Goal: Find specific page/section: Find specific page/section

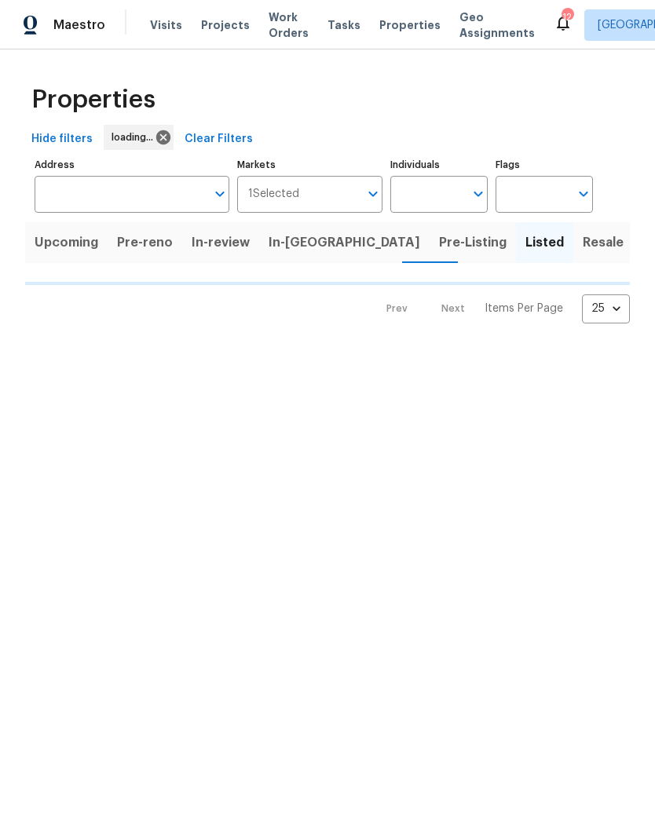
click at [512, 123] on div "Properties" at bounding box center [327, 100] width 605 height 50
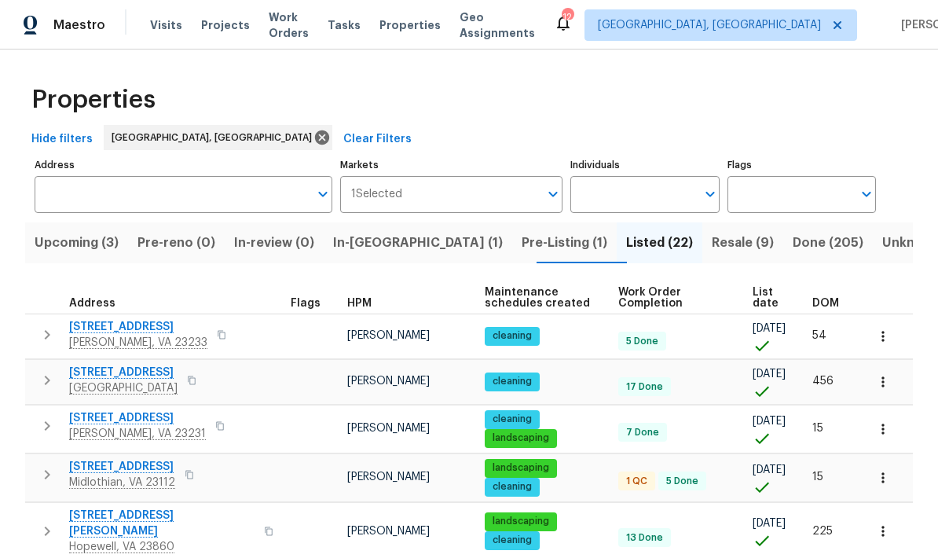
click at [654, 247] on span "Resale (9)" at bounding box center [743, 243] width 62 height 22
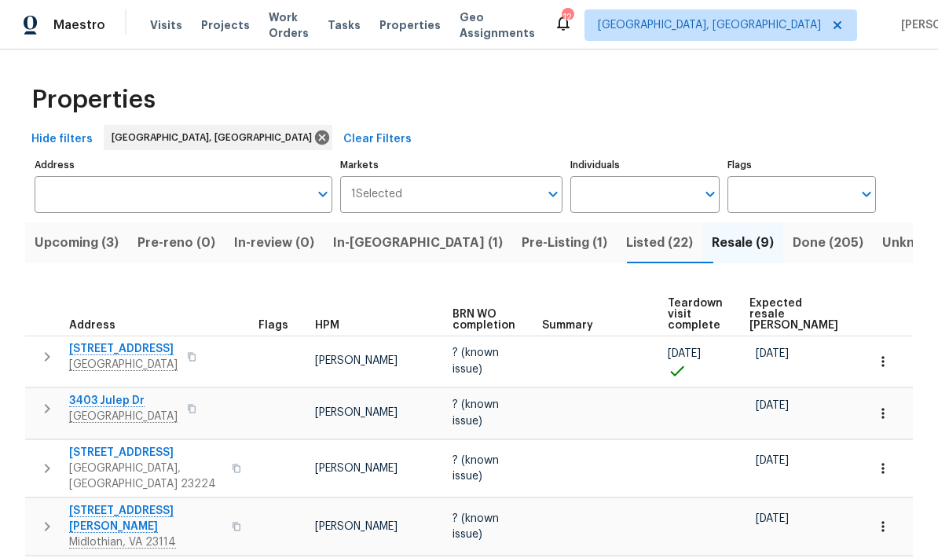
click at [626, 244] on span "Listed (22)" at bounding box center [659, 243] width 67 height 22
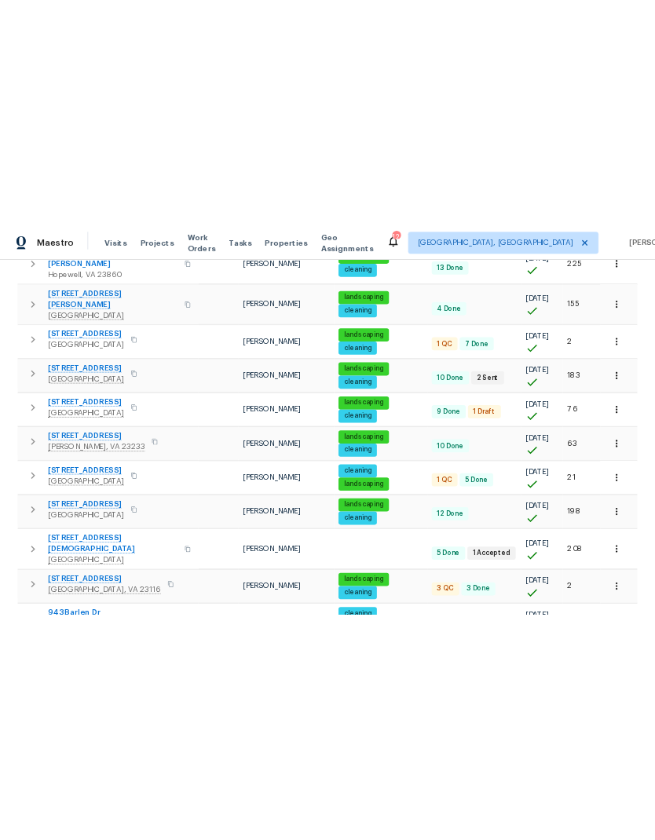
scroll to position [477, 0]
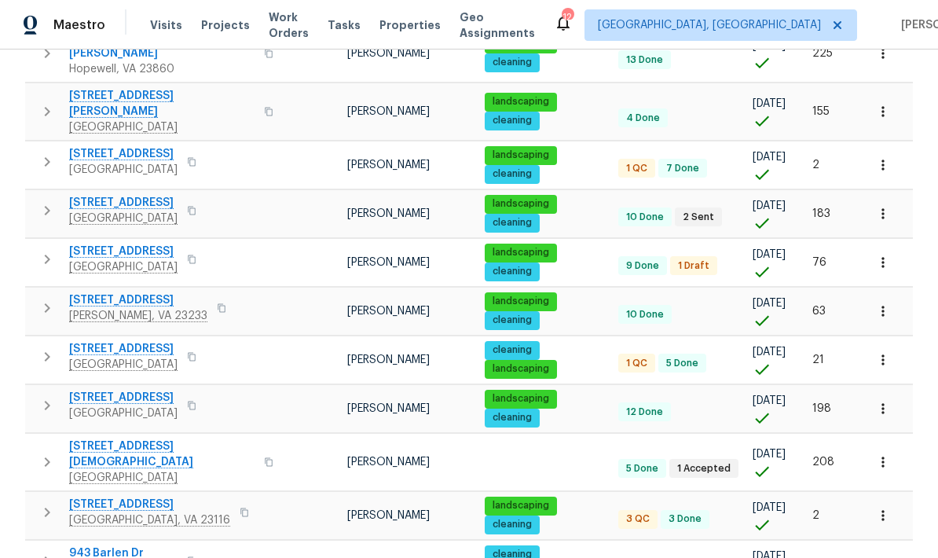
click at [95, 390] on span "11301 Mansfield Crossing Ct" at bounding box center [123, 398] width 108 height 16
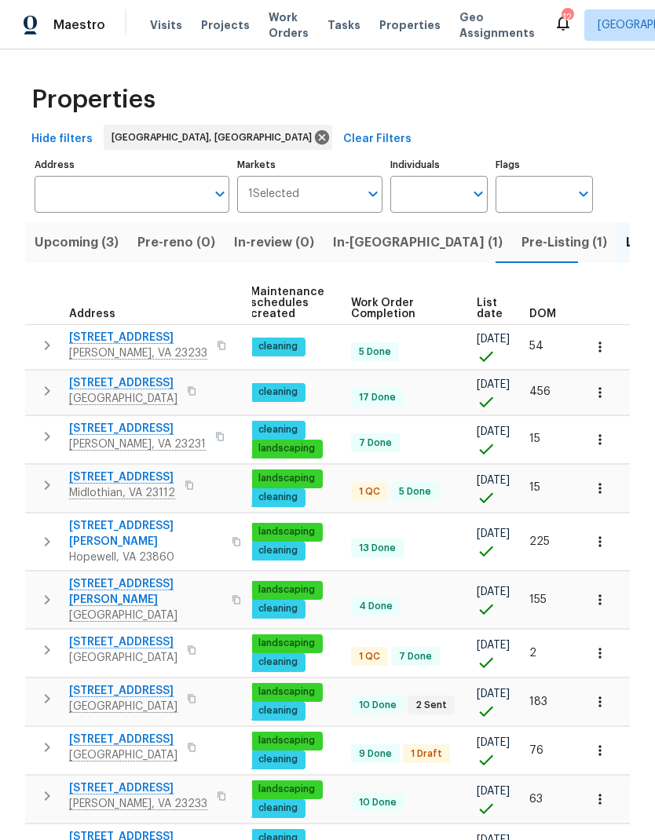
scroll to position [0, 0]
click at [547, 312] on span "DOM" at bounding box center [542, 314] width 27 height 11
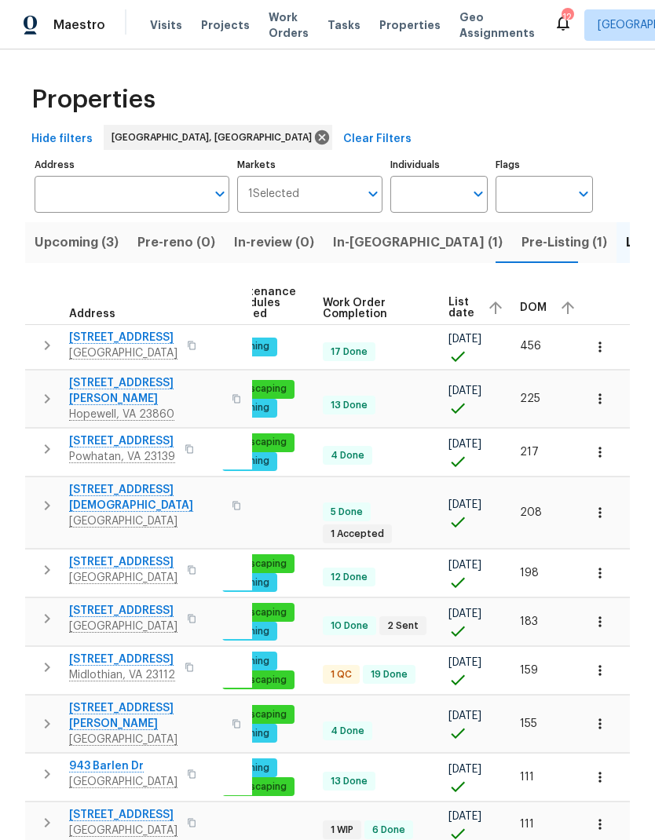
scroll to position [0, 229]
click at [532, 310] on span "DOM" at bounding box center [534, 307] width 27 height 11
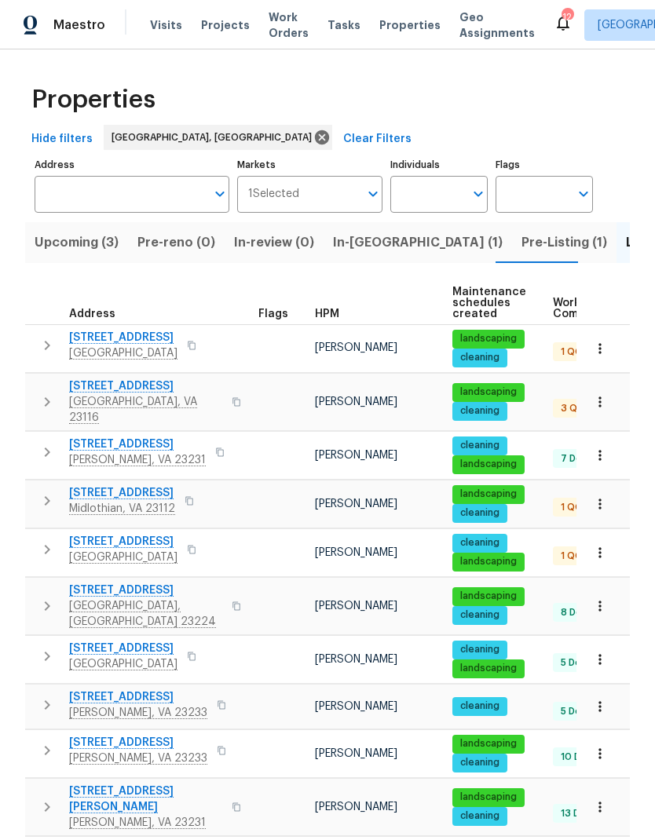
click at [190, 352] on button "button" at bounding box center [191, 346] width 19 height 22
click at [232, 397] on icon "button" at bounding box center [236, 401] width 9 height 9
click at [76, 238] on span "Upcoming (3)" at bounding box center [77, 243] width 84 height 22
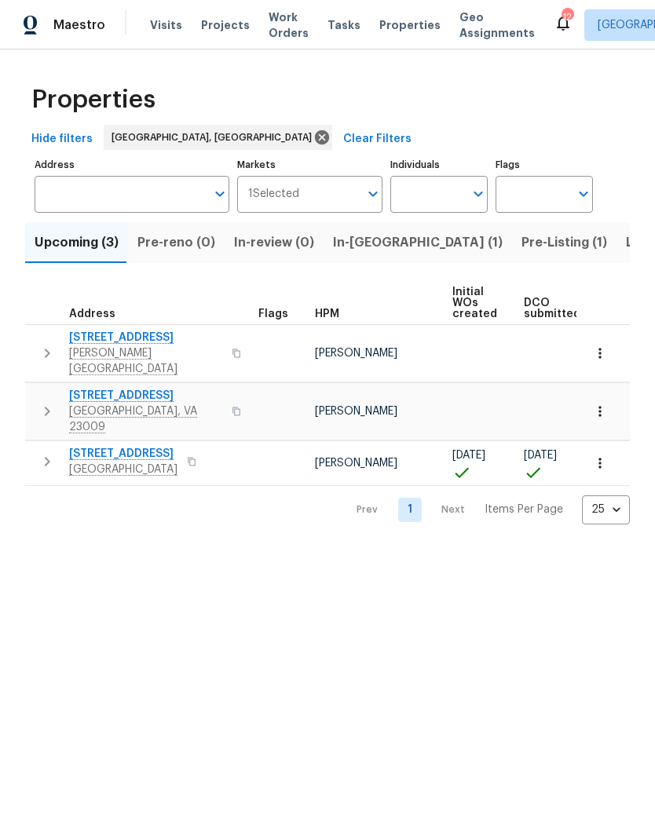
click at [381, 248] on span "In-reno (1)" at bounding box center [418, 243] width 170 height 22
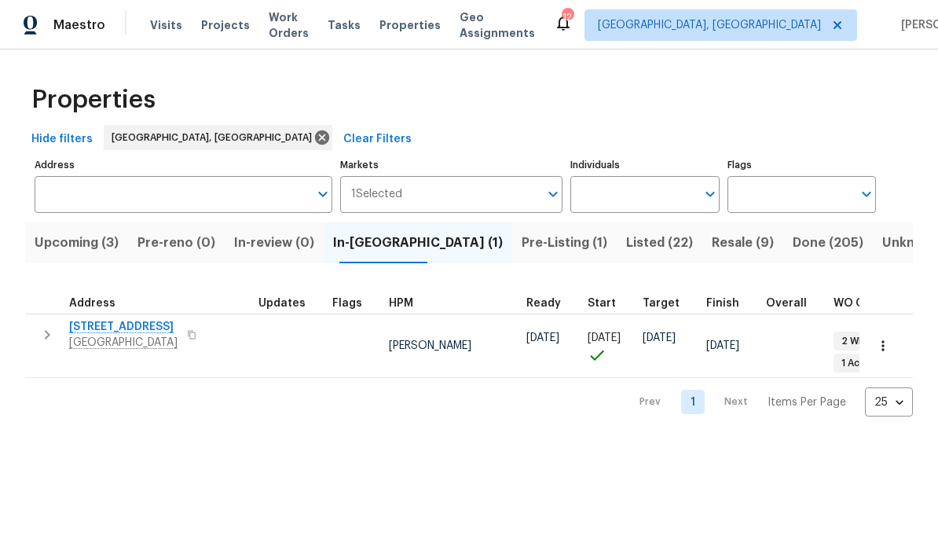
scroll to position [2, 0]
click at [94, 326] on span "1215 N 24th St" at bounding box center [123, 327] width 108 height 16
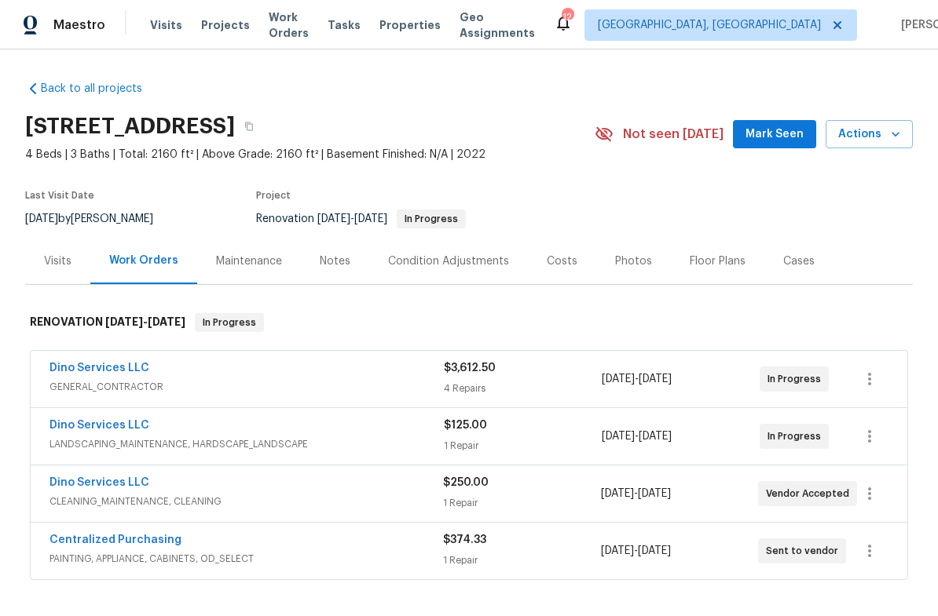
click at [788, 133] on span "Mark Seen" at bounding box center [774, 135] width 58 height 20
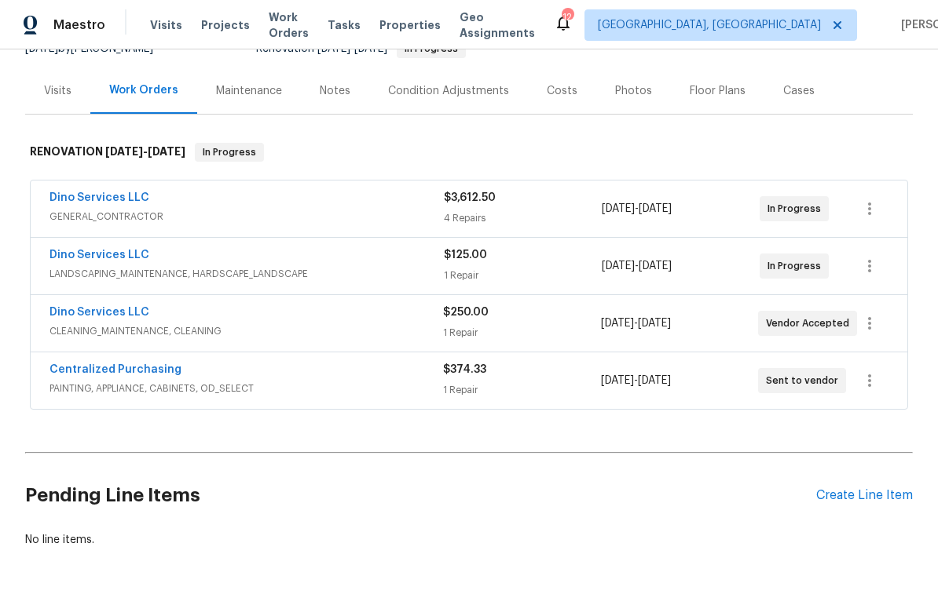
scroll to position [170, 0]
